Goal: Task Accomplishment & Management: Manage account settings

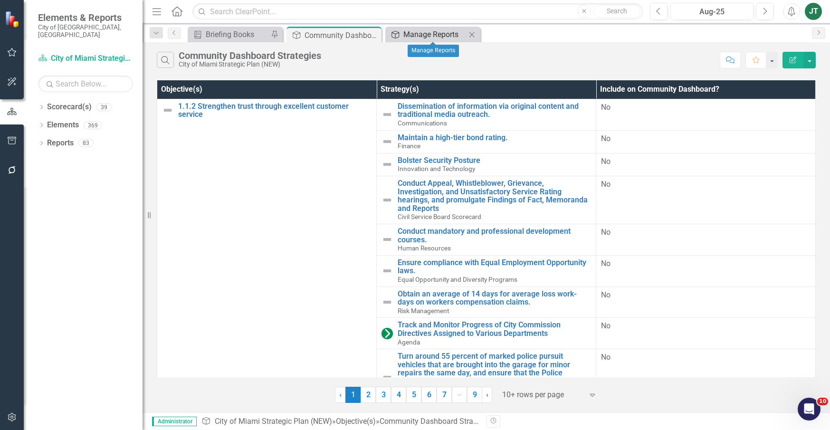
click at [406, 36] on div "Manage Reports" at bounding box center [434, 34] width 63 height 12
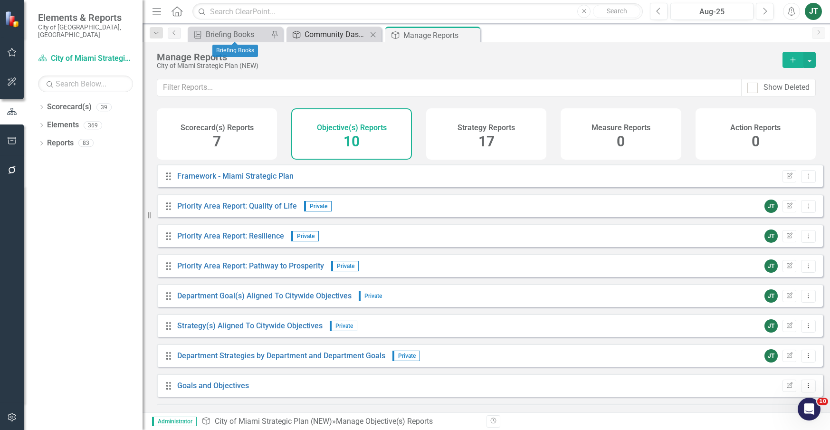
click at [346, 34] on div "Community Dashboard Strategies" at bounding box center [335, 34] width 63 height 12
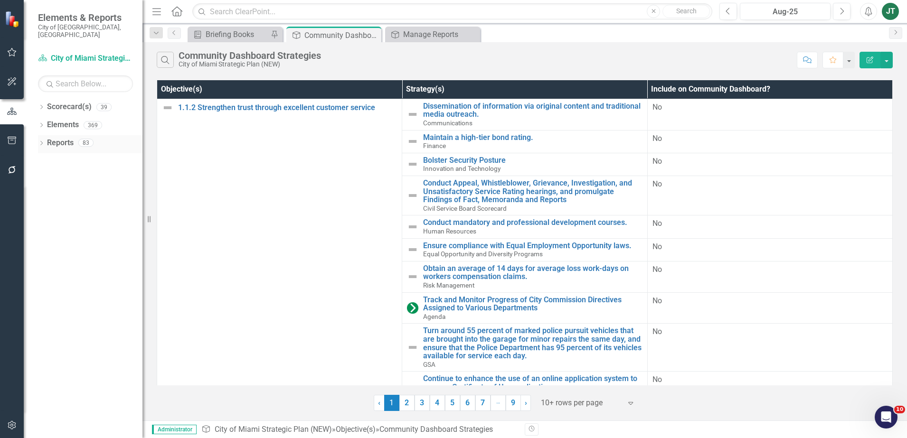
drag, startPoint x: 53, startPoint y: 137, endPoint x: 66, endPoint y: 135, distance: 13.0
click at [54, 138] on link "Reports" at bounding box center [60, 143] width 27 height 11
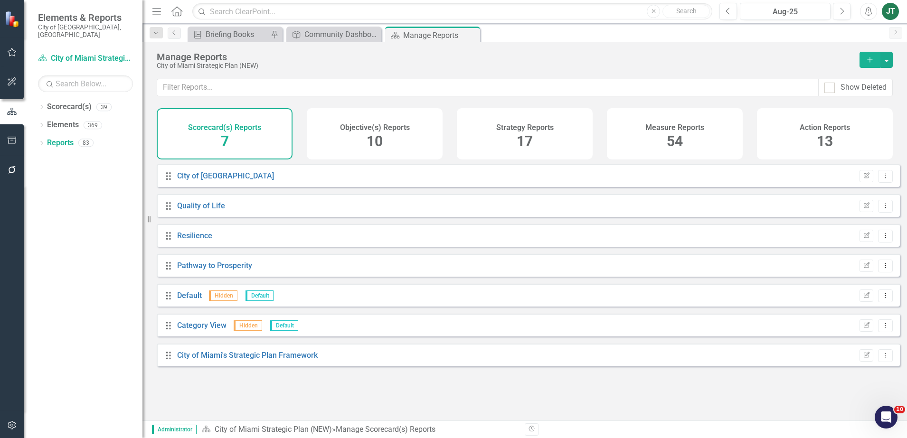
click at [705, 125] on div "Measure Reports 54" at bounding box center [675, 133] width 136 height 51
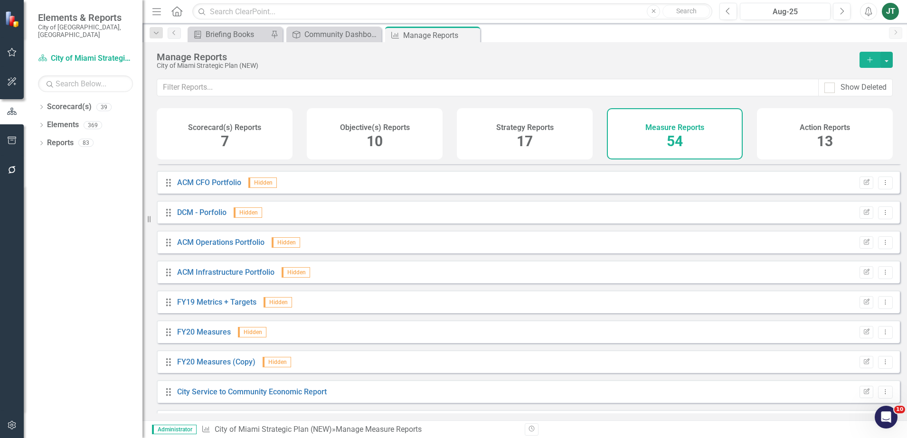
scroll to position [1366, 0]
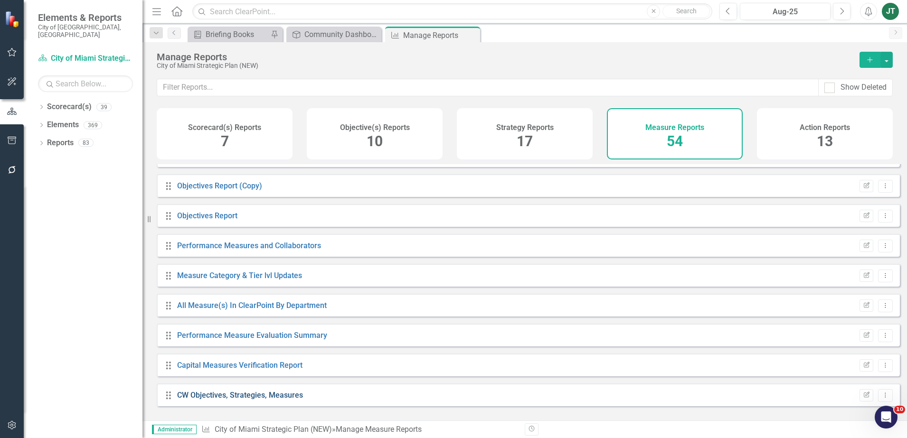
click at [249, 400] on link "CW Objectives, Strategies, Measures" at bounding box center [240, 395] width 126 height 9
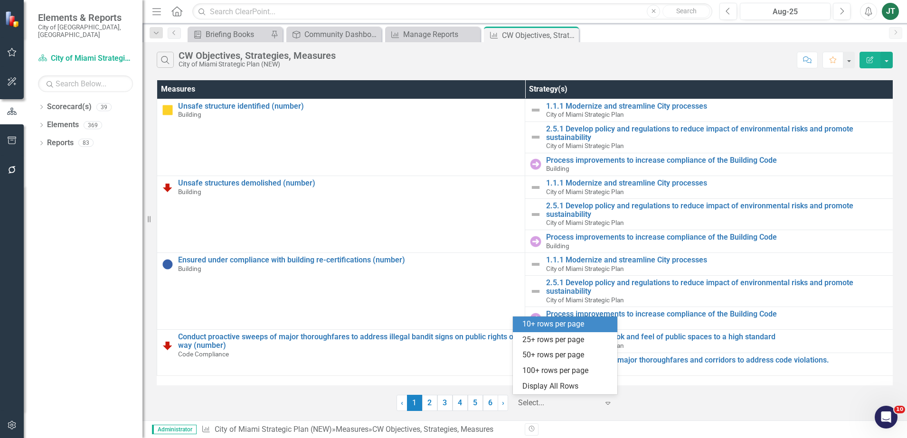
click at [598, 410] on div "Select..." at bounding box center [558, 403] width 90 height 17
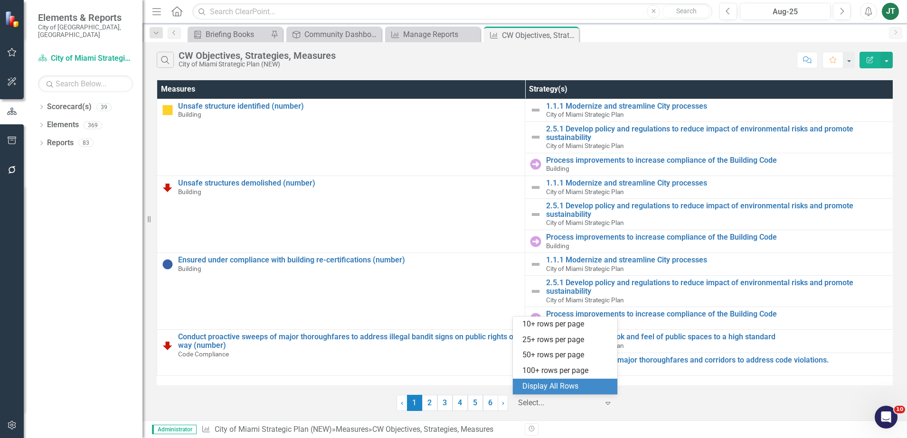
click at [572, 387] on div "Display All Rows" at bounding box center [566, 386] width 89 height 11
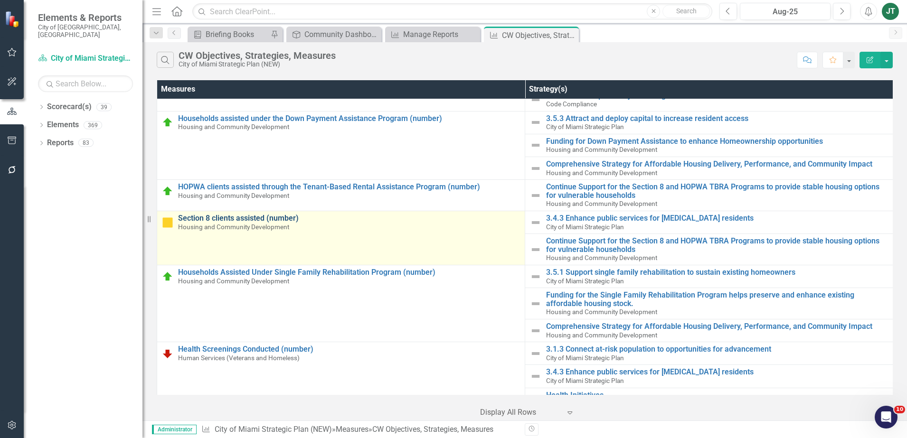
scroll to position [237, 0]
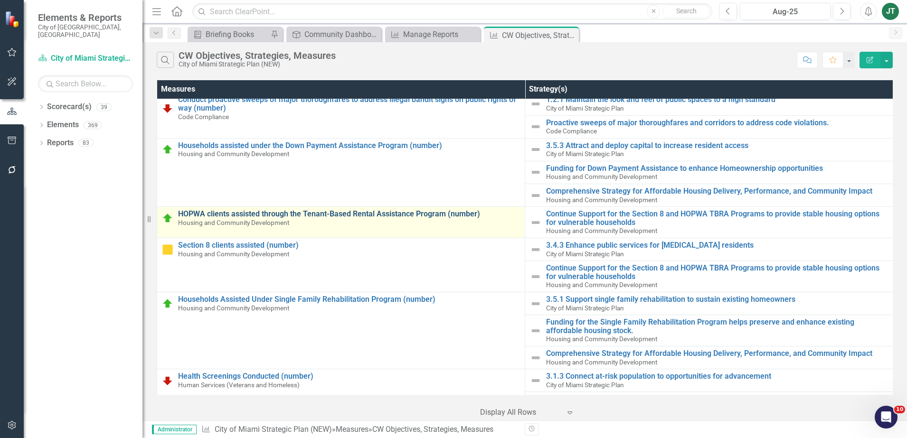
click at [276, 213] on link "HOPWA clients assisted through the Tenant-Based Rental Assistance Program (numb…" at bounding box center [349, 214] width 342 height 9
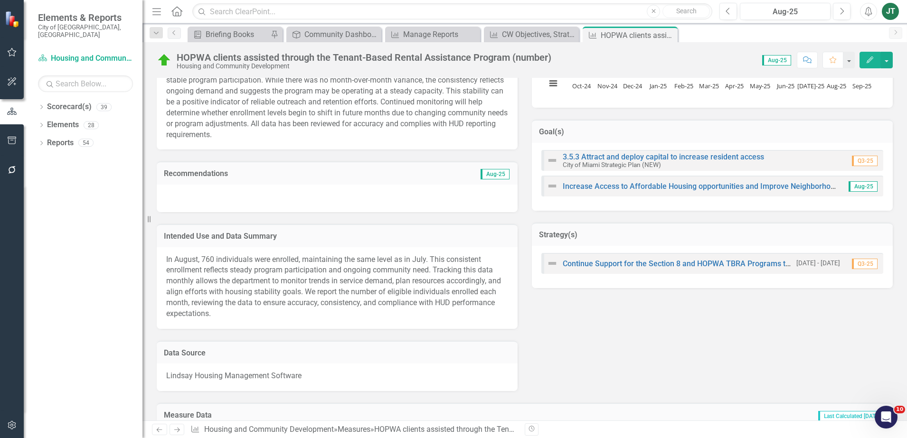
scroll to position [297, 0]
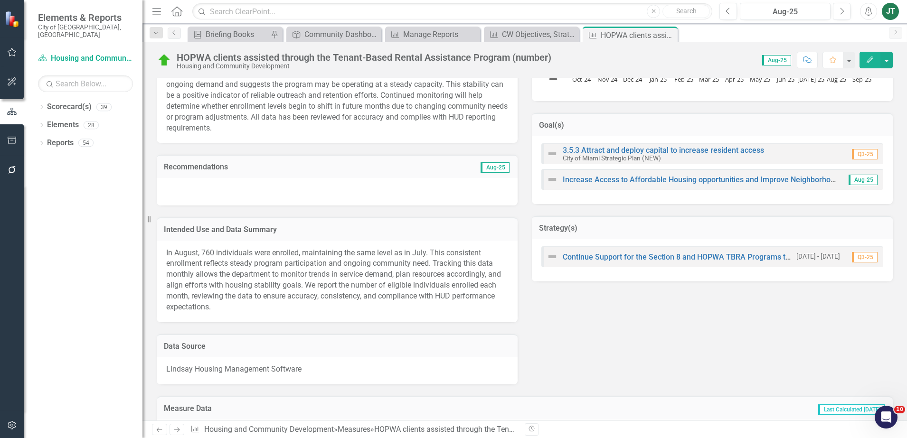
click at [671, 233] on h3 "Strategy(s)" at bounding box center [712, 228] width 347 height 9
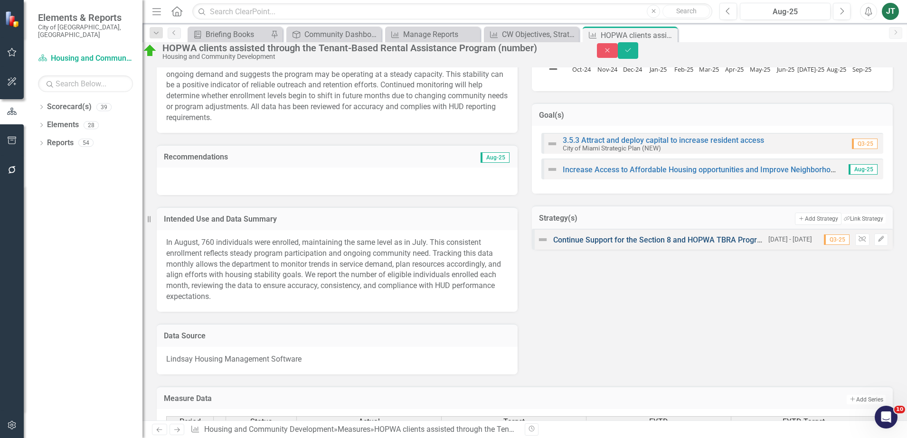
click at [606, 245] on link "Continue Support for the Section 8 and HOPWA TBRA Programs to provide stable ho…" at bounding box center [765, 240] width 425 height 9
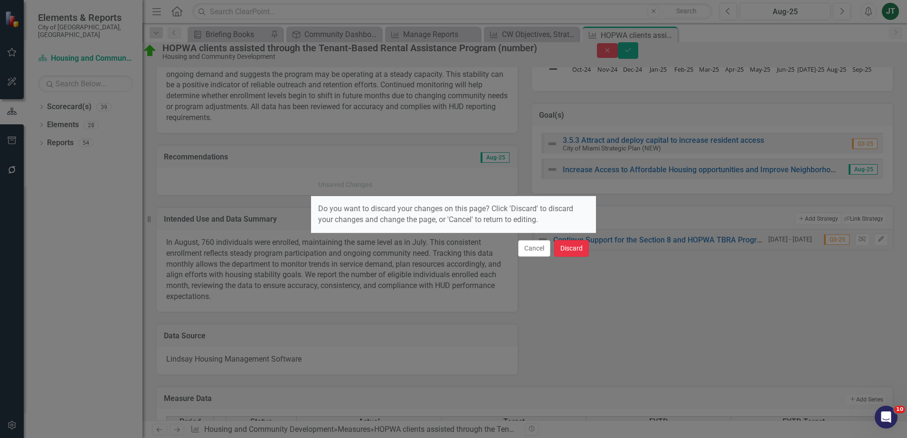
click at [579, 249] on button "Discard" at bounding box center [571, 248] width 35 height 17
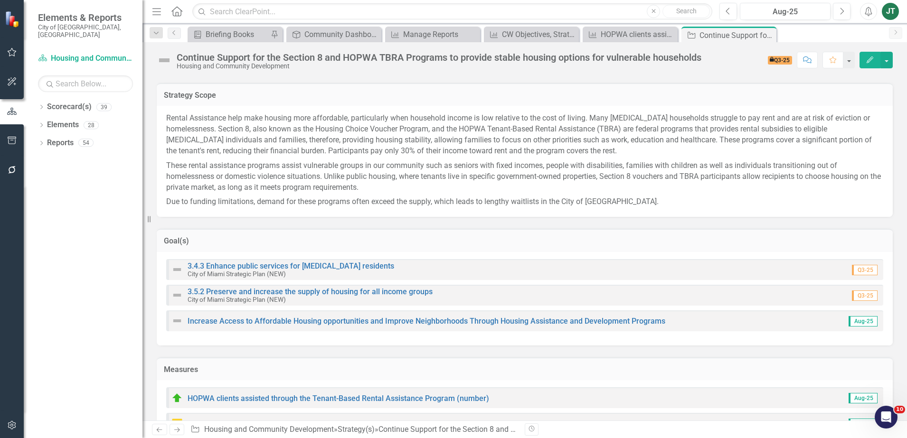
scroll to position [119, 0]
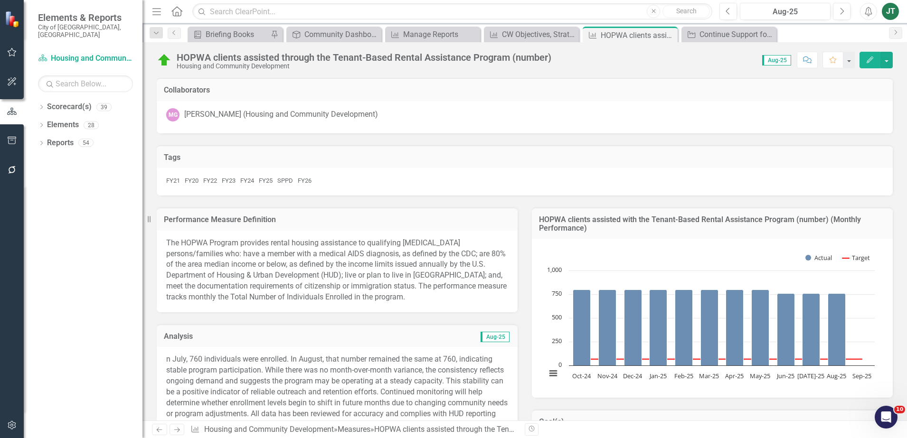
scroll to position [178, 0]
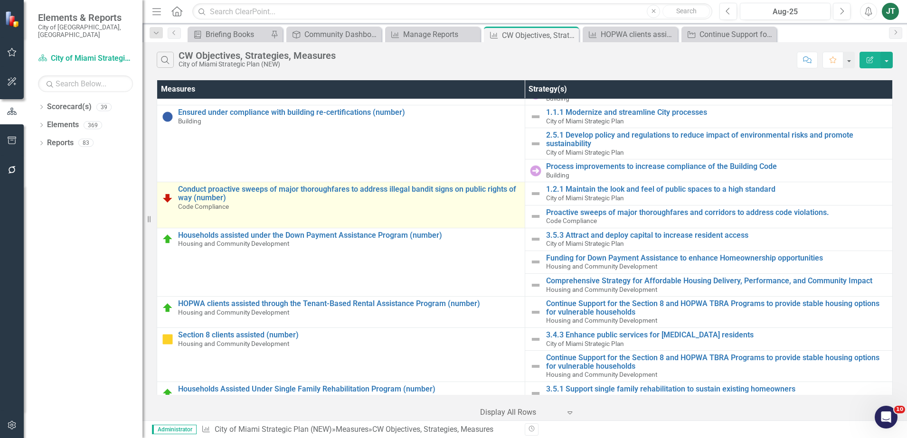
scroll to position [178, 0]
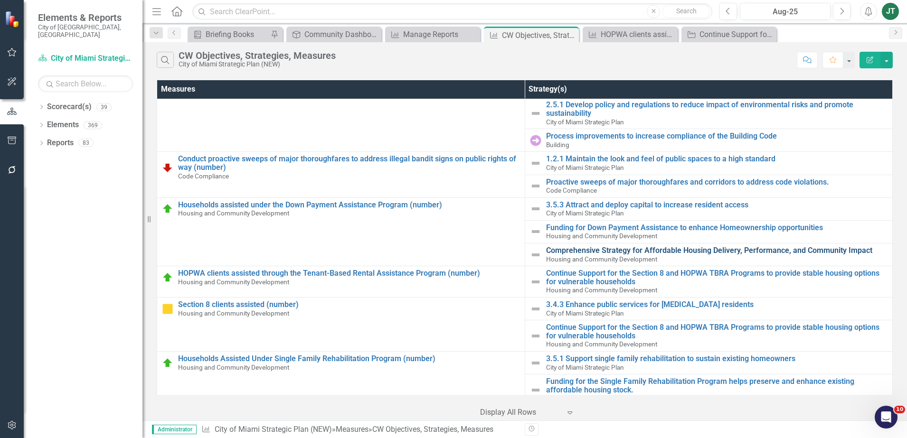
click at [590, 252] on link "Comprehensive Strategy for Affordable Housing Delivery, Performance, and Commun…" at bounding box center [717, 250] width 342 height 9
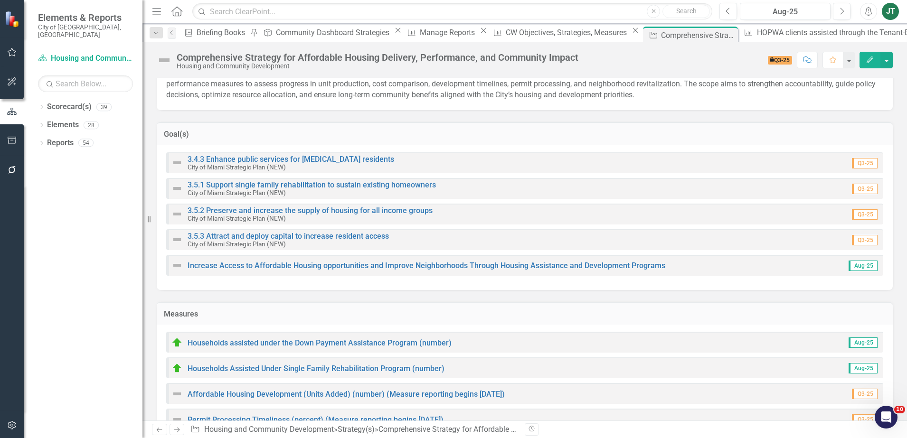
scroll to position [178, 0]
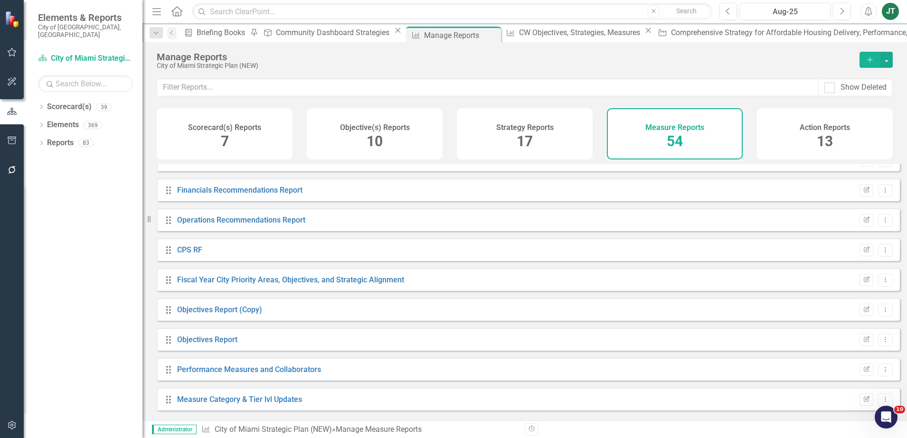
scroll to position [1366, 0]
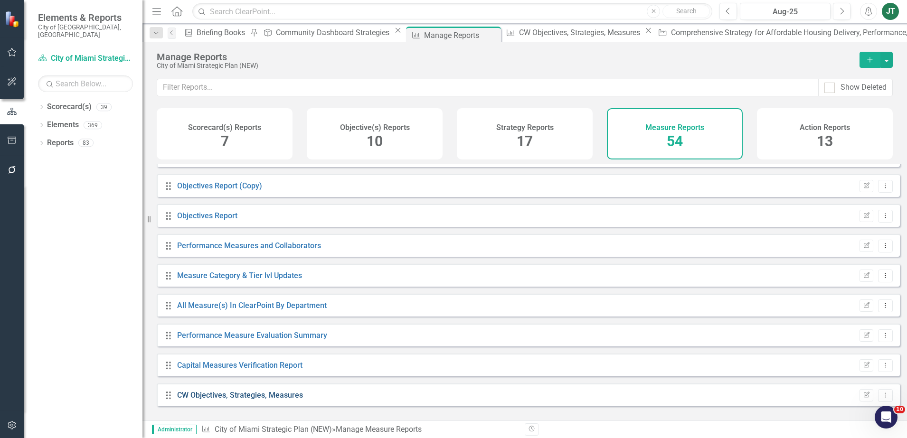
click at [262, 400] on link "CW Objectives, Strategies, Measures" at bounding box center [240, 395] width 126 height 9
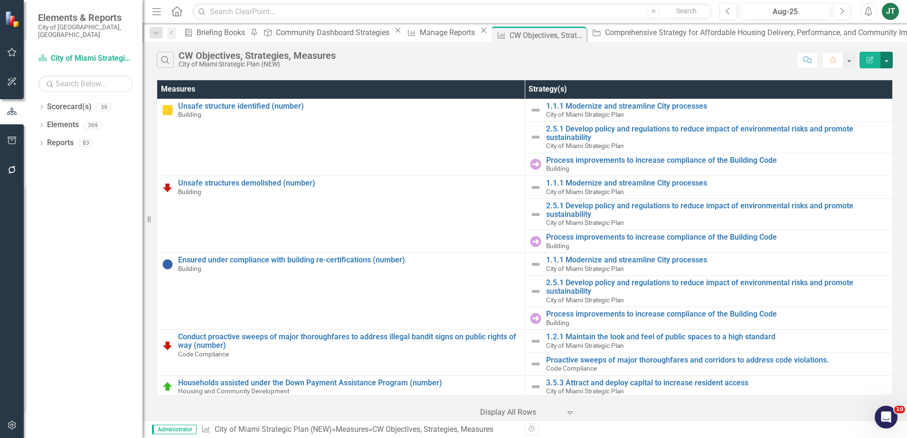
click at [829, 59] on button "button" at bounding box center [886, 60] width 12 height 17
click at [829, 78] on link "Edit Report Edit Report" at bounding box center [854, 78] width 75 height 18
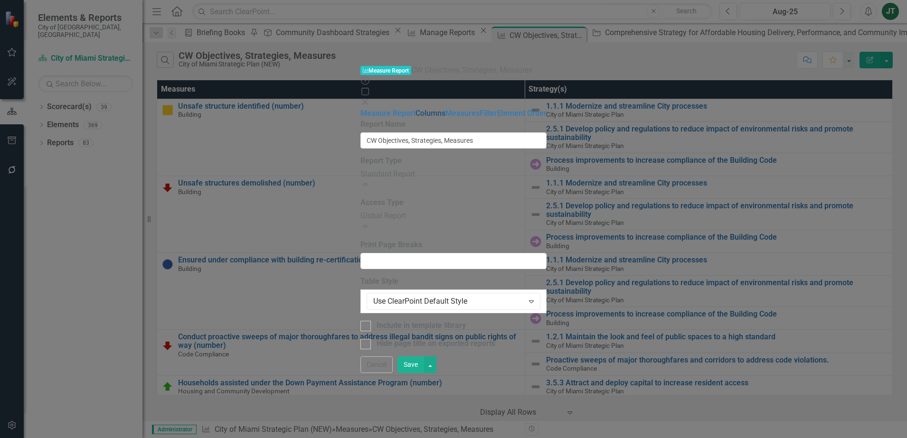
click at [416, 109] on link "Columns" at bounding box center [431, 113] width 30 height 9
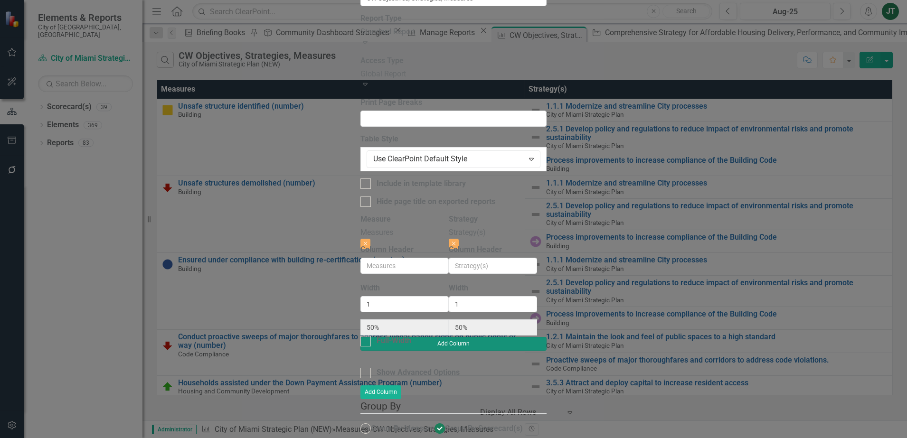
click at [547, 337] on button "Add Column" at bounding box center [453, 343] width 186 height 13
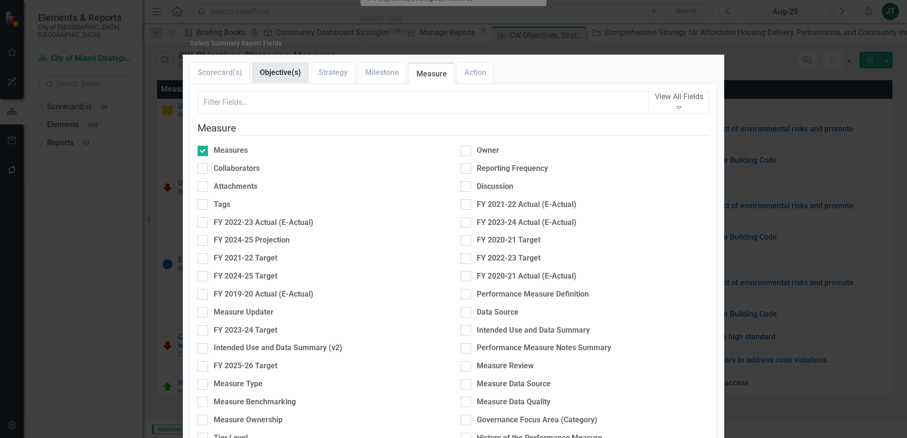
click at [279, 83] on link "Objective(s)" at bounding box center [281, 73] width 56 height 20
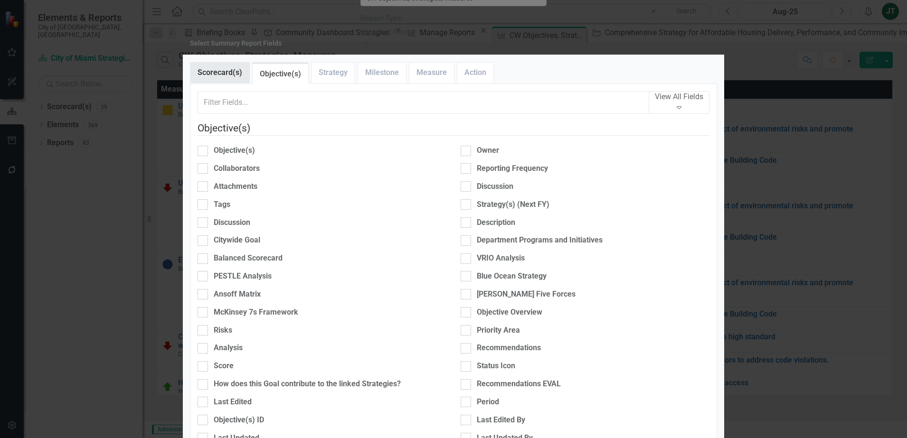
click at [233, 83] on link "Scorecard(s)" at bounding box center [219, 73] width 59 height 20
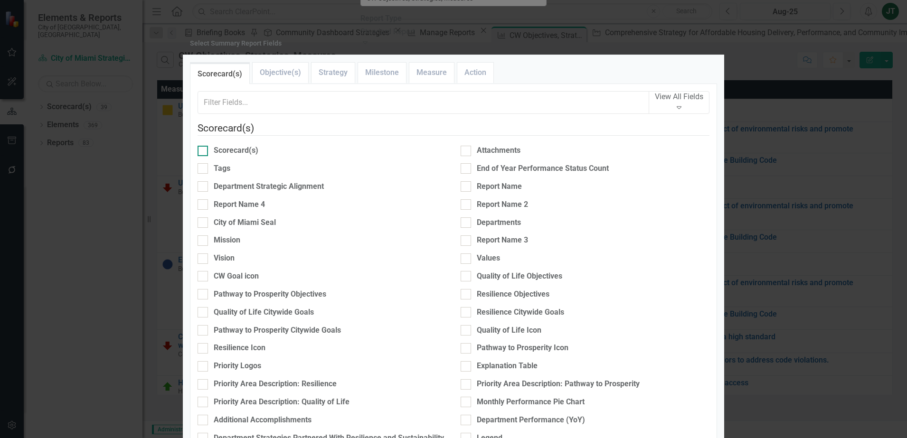
click at [233, 156] on div "Scorecard(s)" at bounding box center [236, 150] width 45 height 11
click at [204, 152] on input "Scorecard(s)" at bounding box center [201, 149] width 6 height 6
checkbox input "true"
type input "33%"
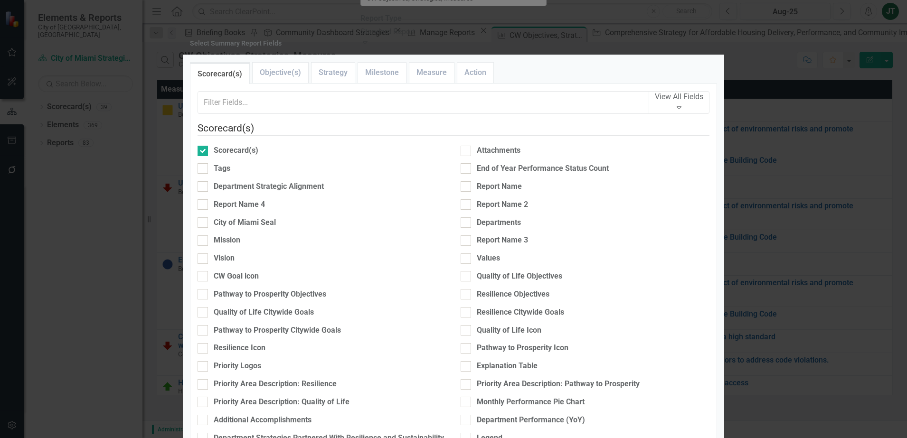
type input "33%"
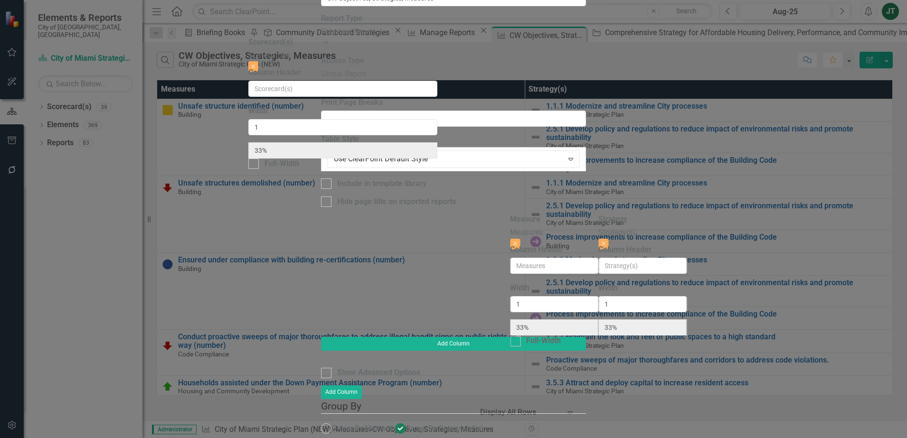
drag, startPoint x: 728, startPoint y: 50, endPoint x: 334, endPoint y: 52, distance: 394.2
click at [334, 214] on div "Measure Measures Close Column Header Width 1 33% Full-Width Strategy Strategy(s…" at bounding box center [453, 275] width 265 height 123
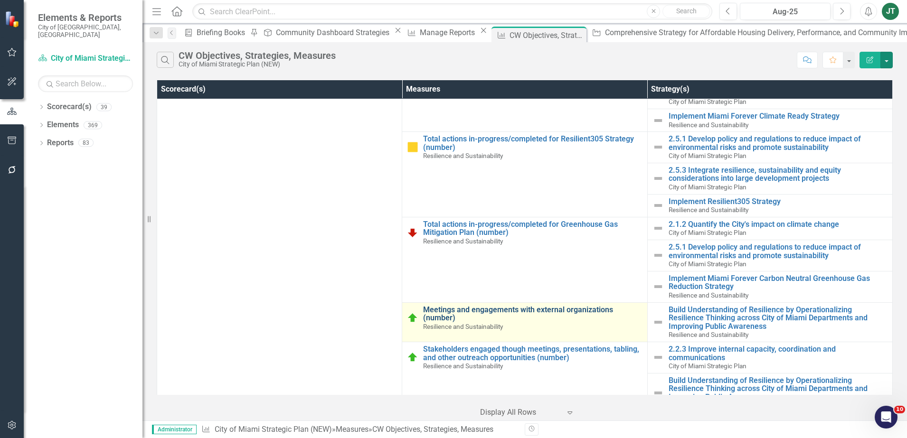
scroll to position [1617, 0]
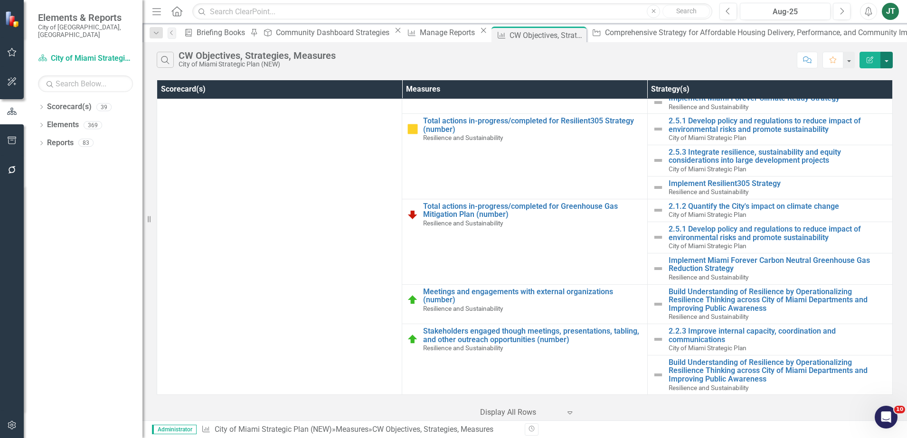
click at [829, 58] on button "button" at bounding box center [886, 60] width 12 height 17
click at [829, 114] on link "Excel Export to Excel" at bounding box center [854, 114] width 75 height 18
click at [829, 13] on icon "Alerts" at bounding box center [868, 11] width 10 height 9
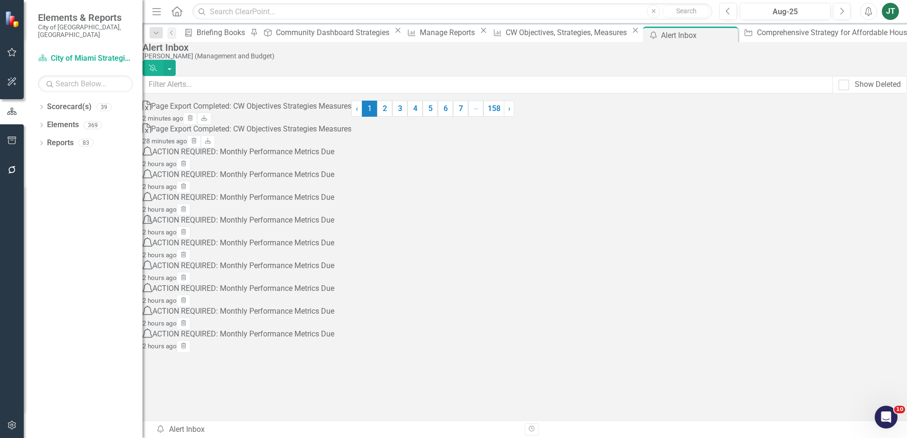
click at [351, 112] on div "Page Export Completed: CW Objectives Strategies Measures" at bounding box center [251, 106] width 200 height 11
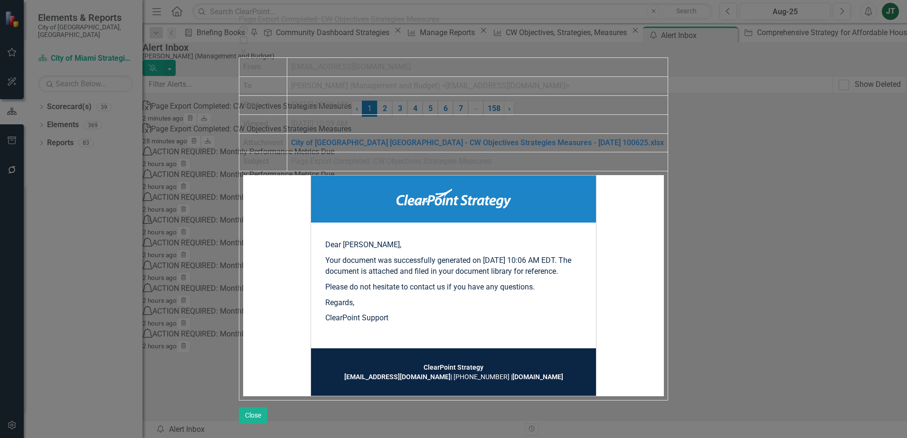
click at [482, 138] on link "City of [GEOGRAPHIC_DATA] [GEOGRAPHIC_DATA] - CW Objectives Strategies Measures…" at bounding box center [477, 142] width 373 height 9
